Goal: Information Seeking & Learning: Learn about a topic

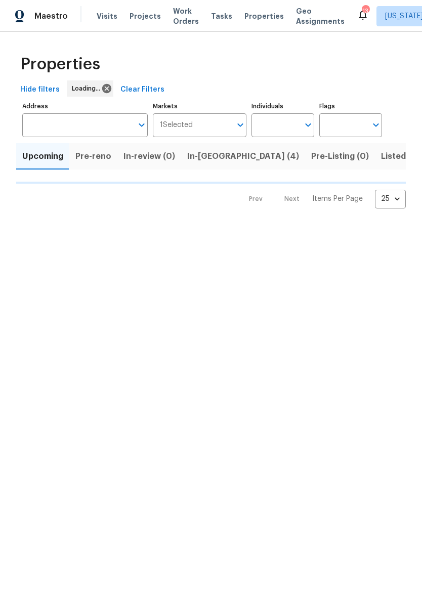
click at [98, 119] on input "Address" at bounding box center [77, 125] width 110 height 24
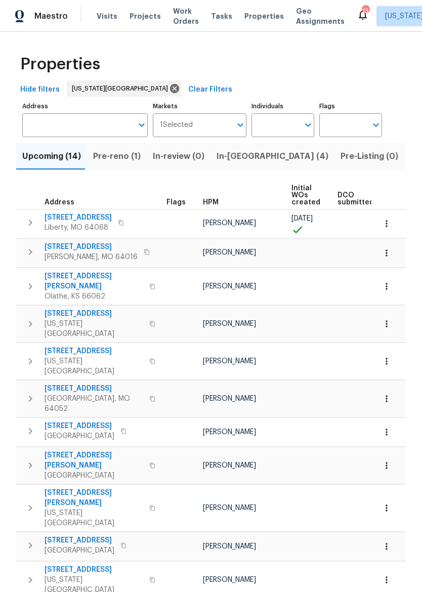
click at [52, 136] on input "Address" at bounding box center [77, 125] width 110 height 24
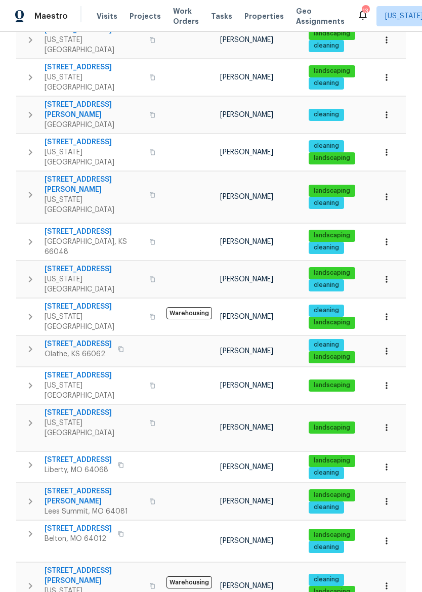
scroll to position [228, 0]
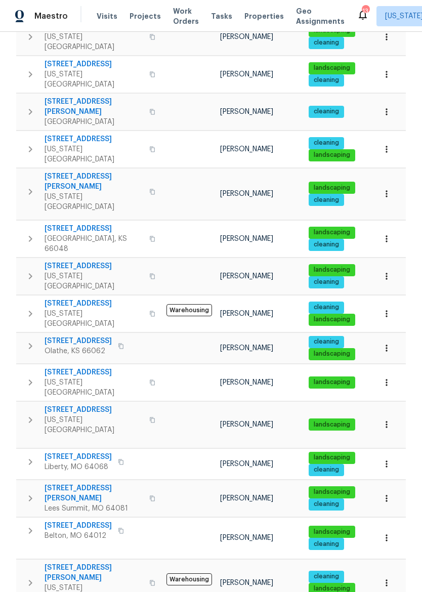
click at [73, 299] on span "8515 NE 89th Ter" at bounding box center [94, 304] width 99 height 10
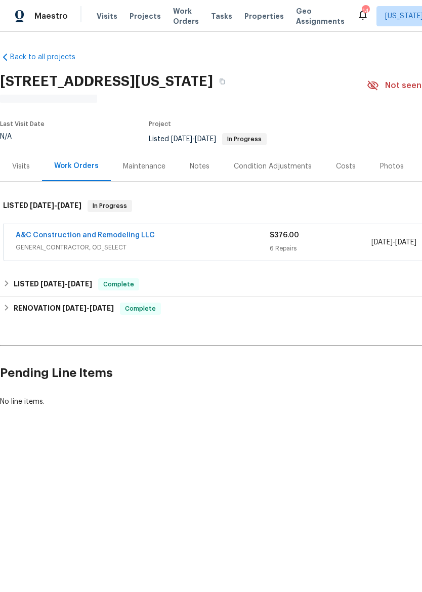
click at [250, 19] on span "Properties" at bounding box center [263, 16] width 39 height 10
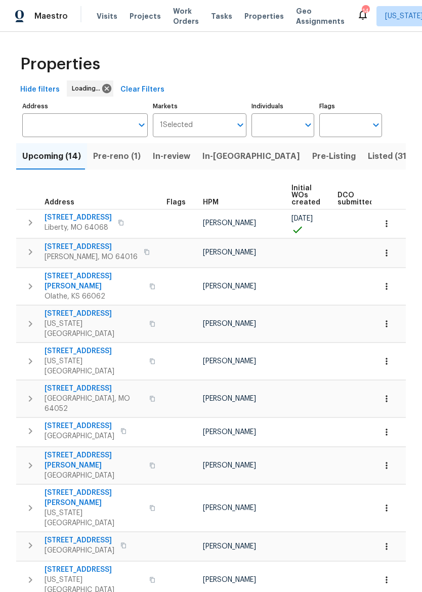
click at [368, 160] on span "Listed (31)" at bounding box center [389, 156] width 42 height 14
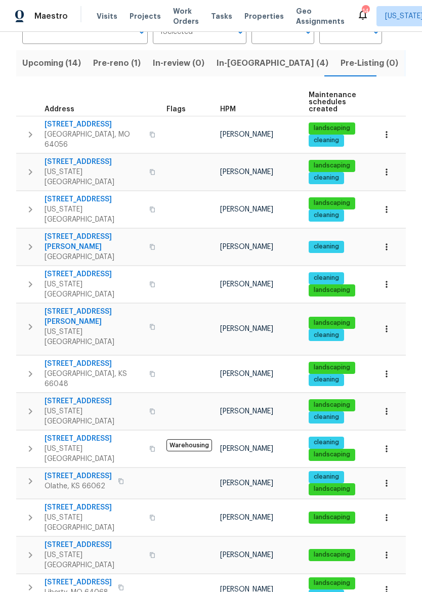
scroll to position [94, 0]
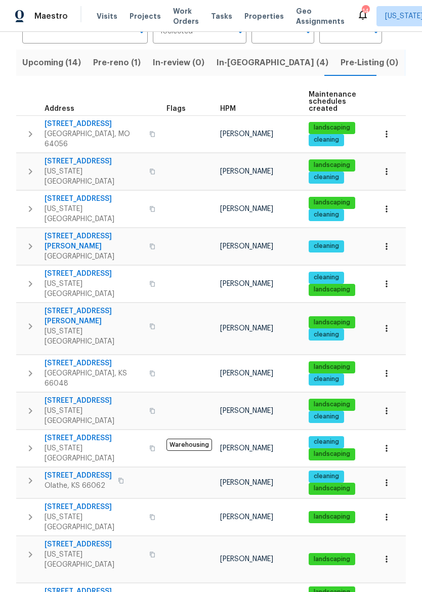
click at [30, 442] on icon "button" at bounding box center [30, 448] width 12 height 12
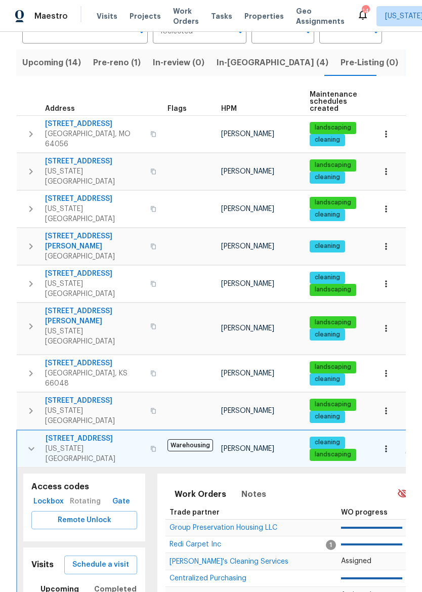
click at [51, 496] on span "Lockbox" at bounding box center [48, 502] width 26 height 13
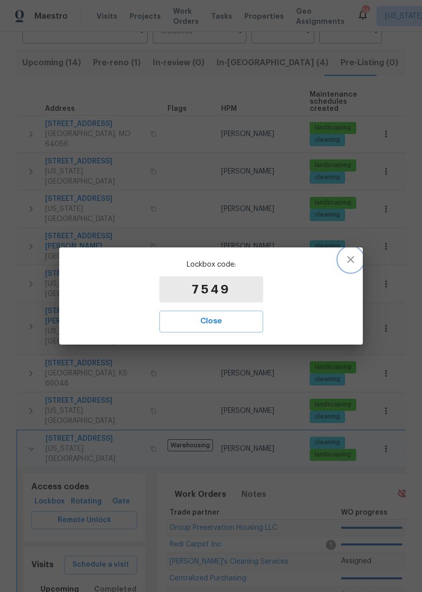
click at [349, 260] on icon "button" at bounding box center [351, 260] width 12 height 12
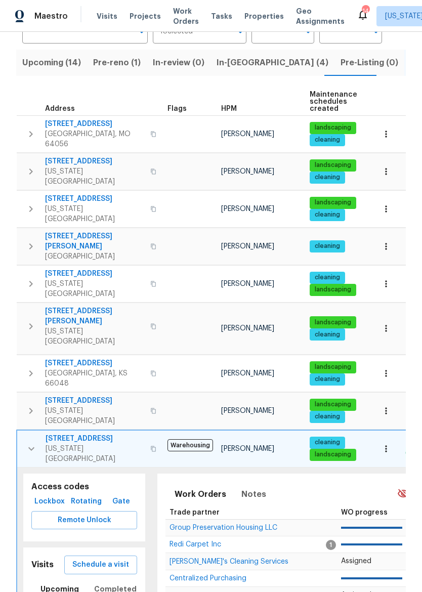
click at [79, 434] on span "8515 NE 89th Ter" at bounding box center [95, 439] width 99 height 10
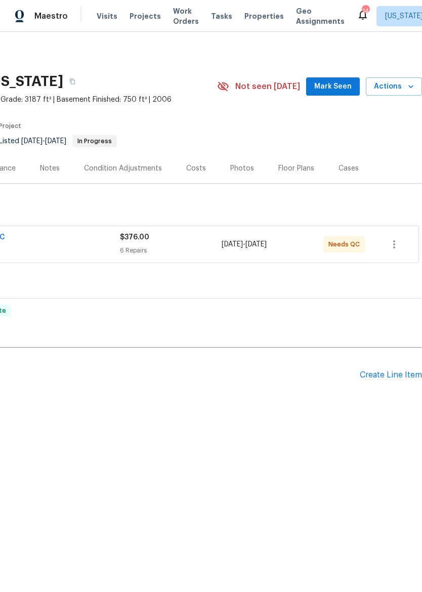
scroll to position [0, 150]
click at [242, 163] on div "Photos" at bounding box center [242, 168] width 24 height 10
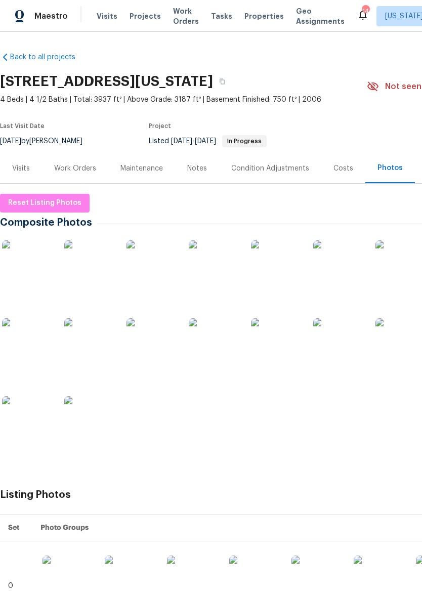
click at [277, 263] on img at bounding box center [276, 265] width 51 height 51
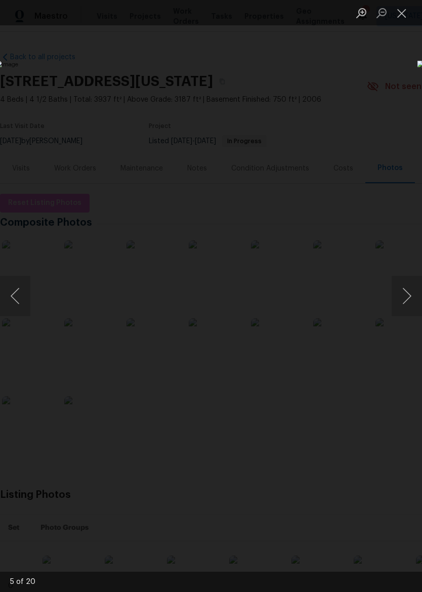
click at [406, 290] on button "Next image" at bounding box center [407, 296] width 30 height 40
click at [289, 110] on div "Lightbox" at bounding box center [211, 296] width 422 height 592
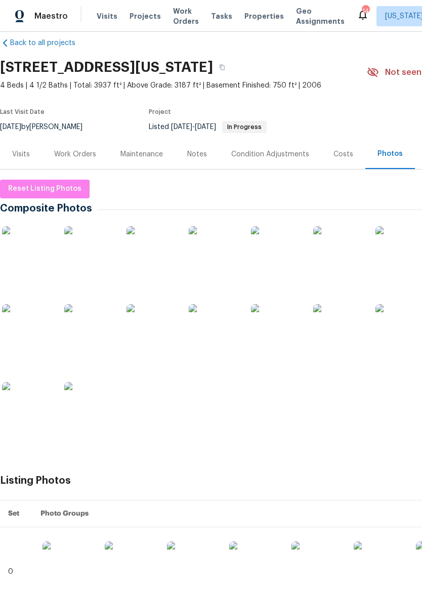
scroll to position [15, 0]
click at [154, 342] on img at bounding box center [152, 329] width 51 height 51
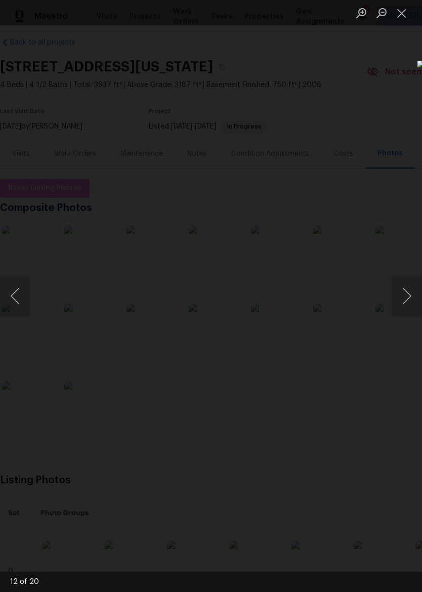
click at [410, 10] on button "Close lightbox" at bounding box center [402, 13] width 20 height 18
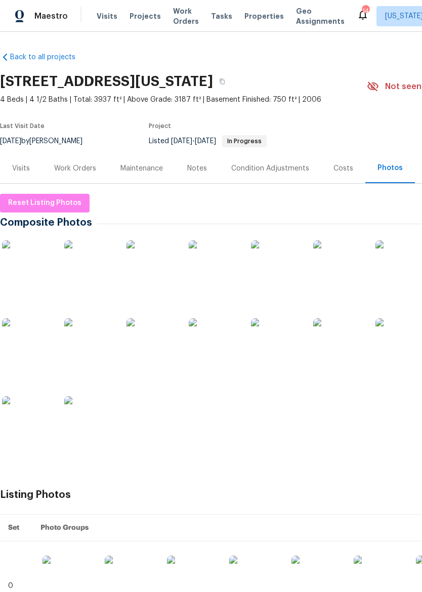
scroll to position [0, 0]
click at [94, 424] on img at bounding box center [89, 421] width 51 height 51
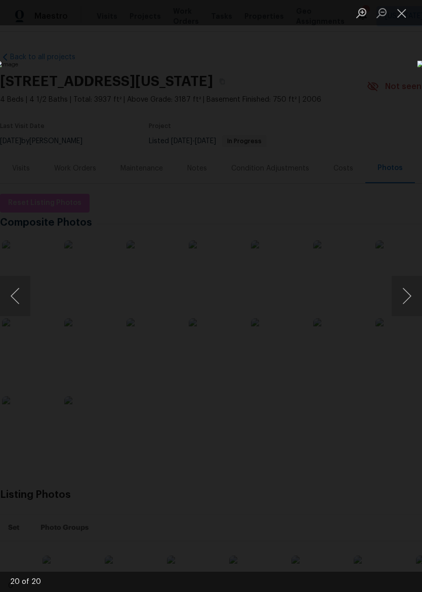
click at [404, 18] on button "Close lightbox" at bounding box center [402, 13] width 20 height 18
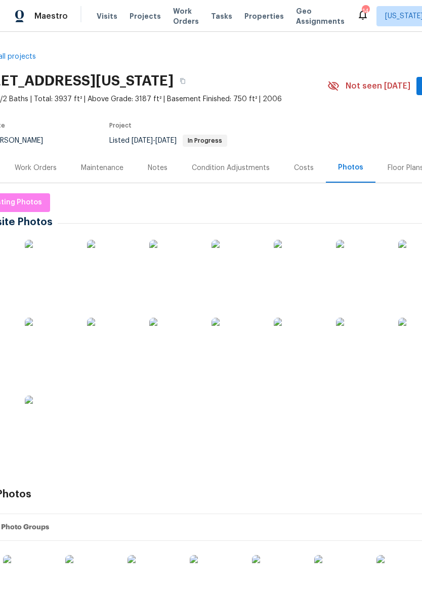
scroll to position [1, 38]
click at [68, 264] on img at bounding box center [51, 264] width 51 height 51
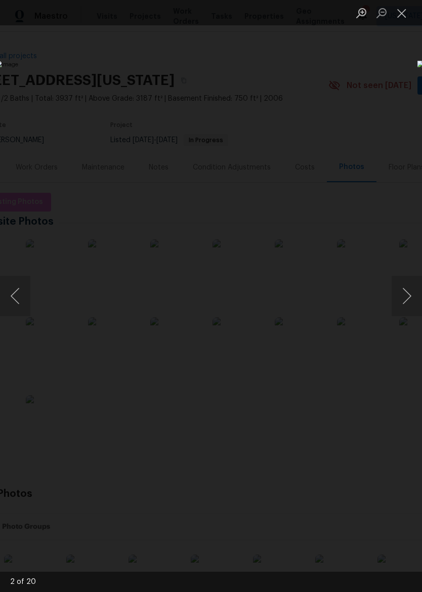
click at [301, 527] on div "Lightbox" at bounding box center [211, 296] width 422 height 592
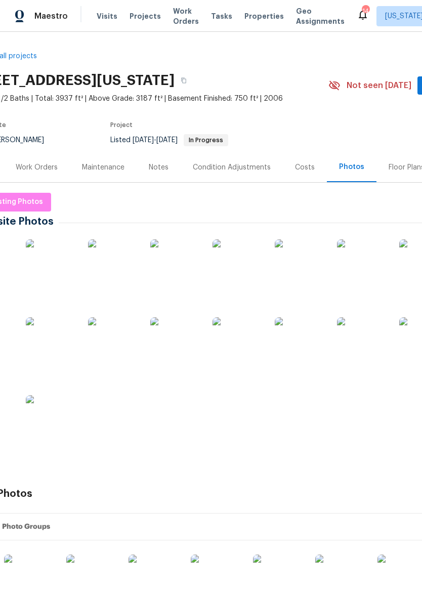
click at [283, 514] on th "Photo Groups" at bounding box center [264, 527] width 540 height 27
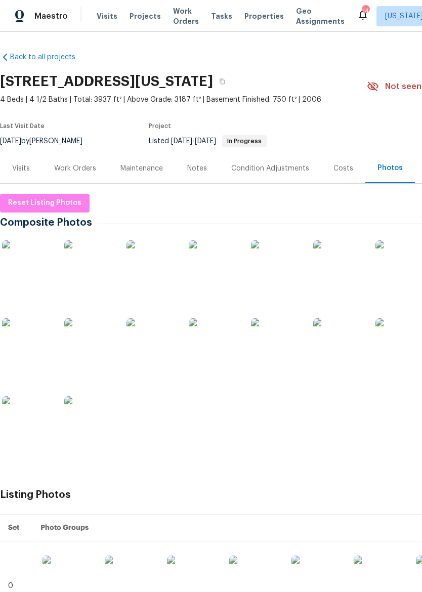
scroll to position [0, 0]
click at [73, 173] on div "Work Orders" at bounding box center [75, 168] width 42 height 10
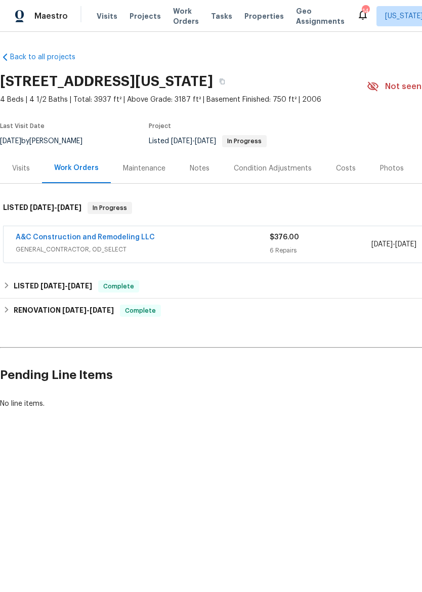
click at [190, 245] on span "GENERAL_CONTRACTOR, OD_SELECT" at bounding box center [143, 249] width 254 height 10
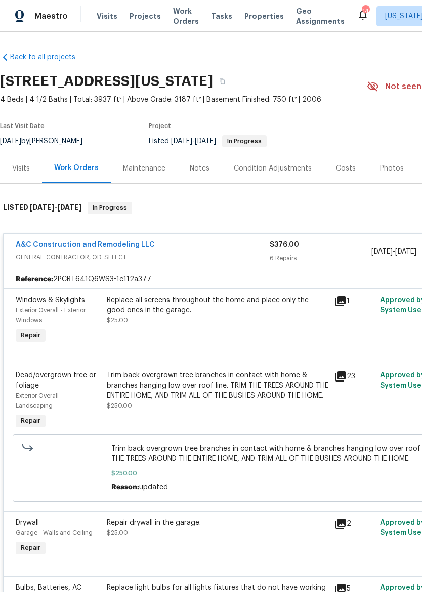
click at [215, 255] on span "GENERAL_CONTRACTOR, OD_SELECT" at bounding box center [143, 257] width 254 height 10
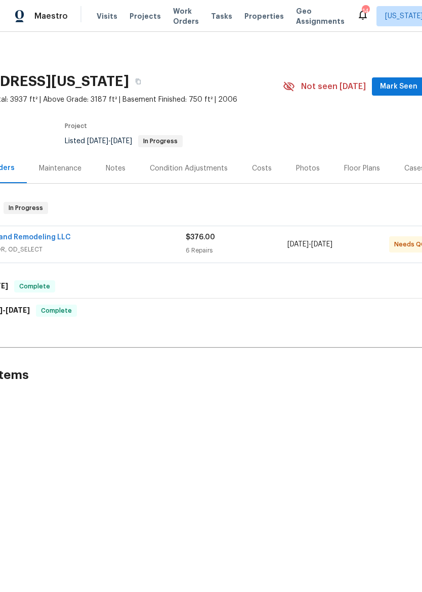
scroll to position [0, 88]
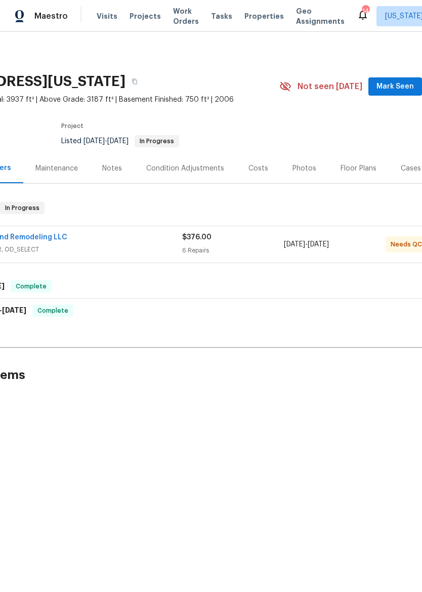
click at [293, 167] on div "Photos" at bounding box center [305, 168] width 24 height 10
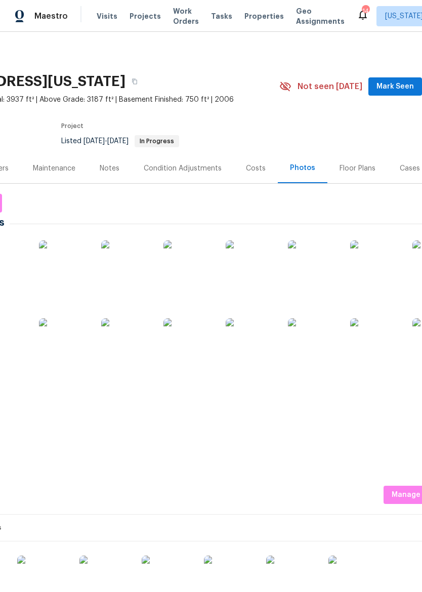
click at [264, 168] on div "Costs" at bounding box center [256, 168] width 44 height 30
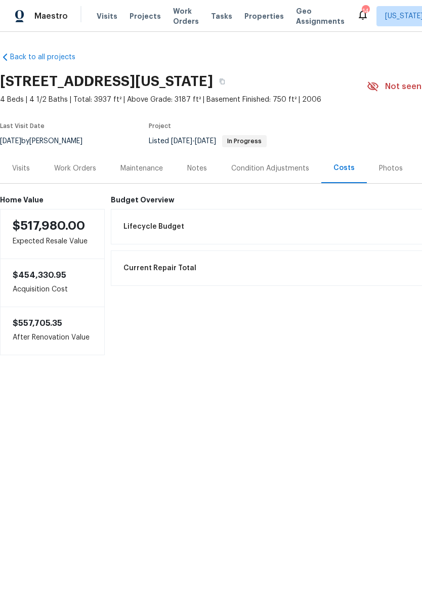
click at [197, 162] on div "Notes" at bounding box center [197, 168] width 44 height 30
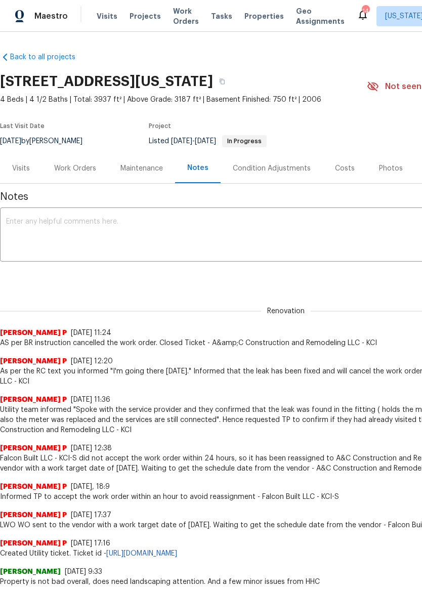
click at [38, 6] on div "Maestro" at bounding box center [34, 16] width 68 height 20
